Goal: Task Accomplishment & Management: Use online tool/utility

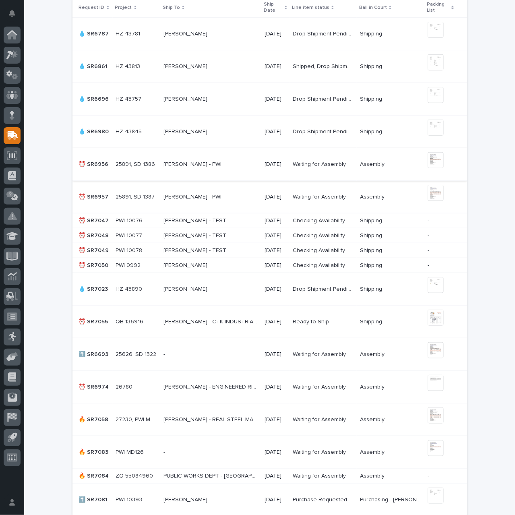
scroll to position [282, 0]
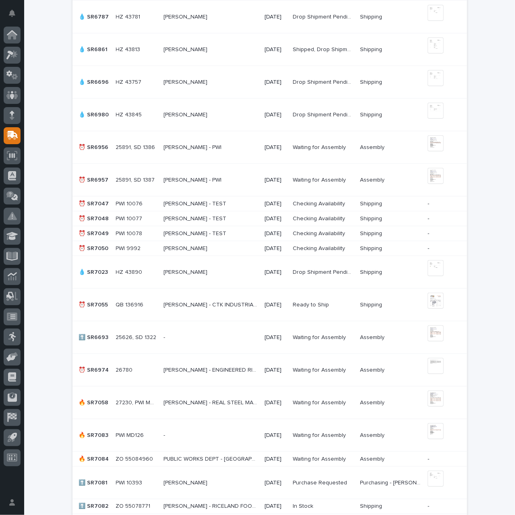
click at [244, 303] on p "[PERSON_NAME] - CTK INDUSTRIAL SERVICES CO" at bounding box center [212, 304] width 97 height 8
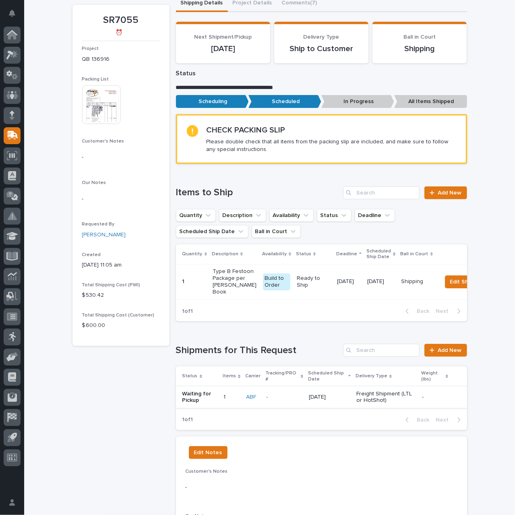
scroll to position [81, 0]
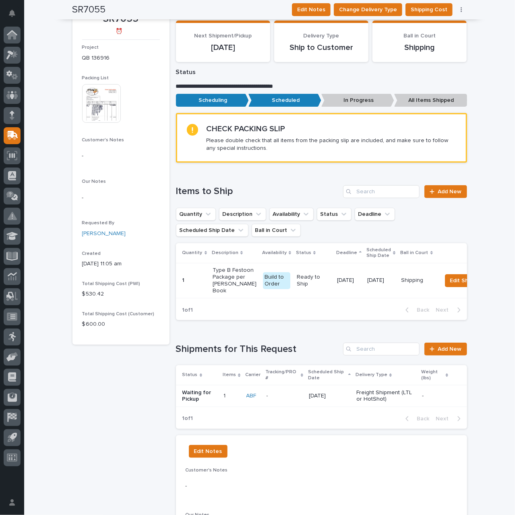
click at [290, 400] on p "-" at bounding box center [285, 396] width 36 height 7
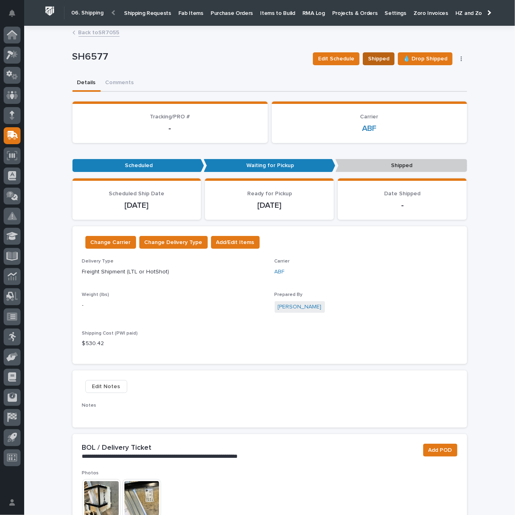
click at [375, 60] on span "Shipped" at bounding box center [378, 59] width 21 height 10
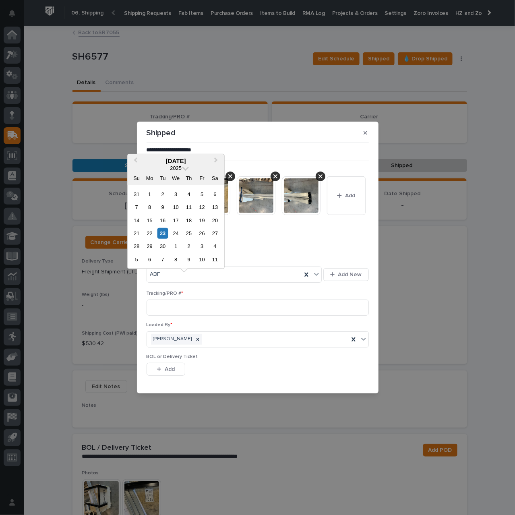
click at [199, 251] on input "text" at bounding box center [179, 244] width 64 height 14
click at [163, 232] on div "23" at bounding box center [163, 233] width 11 height 11
type input "**********"
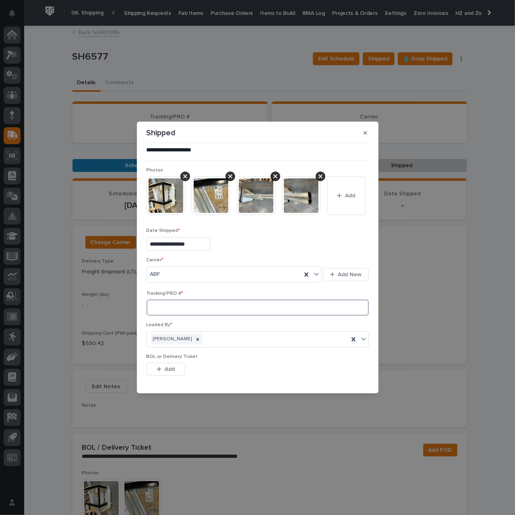
click at [202, 316] on input at bounding box center [258, 308] width 222 height 16
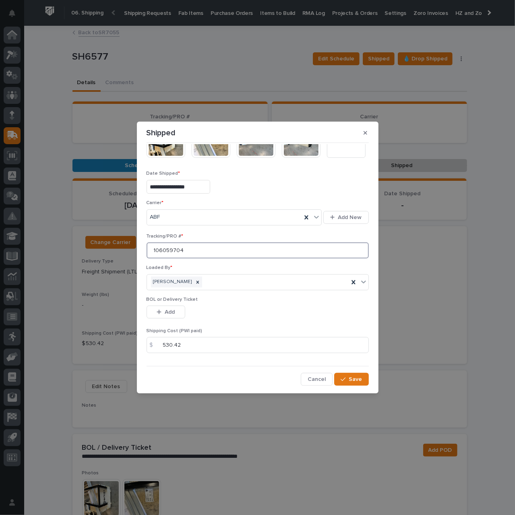
scroll to position [98, 0]
type input "106059704"
click at [351, 384] on button "Save" at bounding box center [351, 379] width 34 height 13
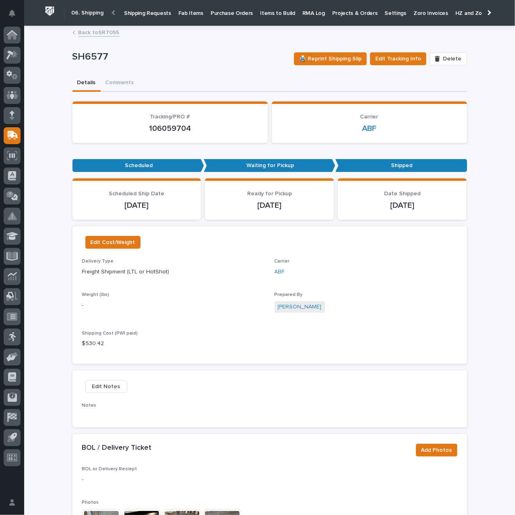
click at [147, 13] on p "Shipping Requests" at bounding box center [147, 8] width 47 height 17
